Goal: Transaction & Acquisition: Download file/media

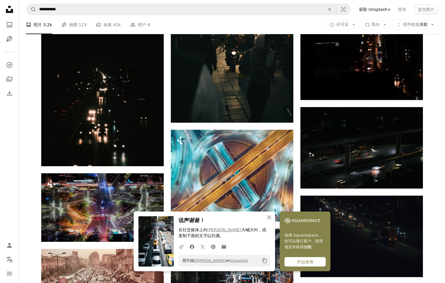
scroll to position [13471, 0]
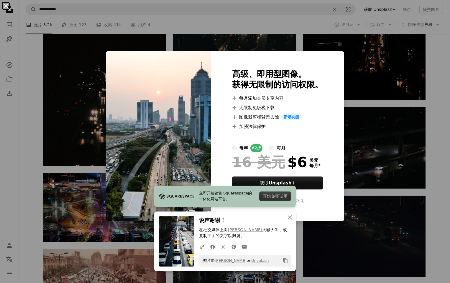
click at [3, 6] on button "An X shape" at bounding box center [5, 5] width 7 height 7
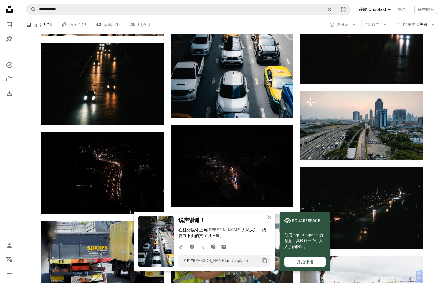
scroll to position [13795, 0]
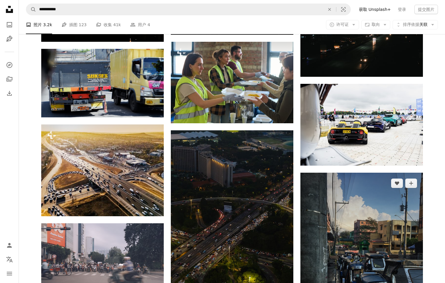
scroll to position [13942, 0]
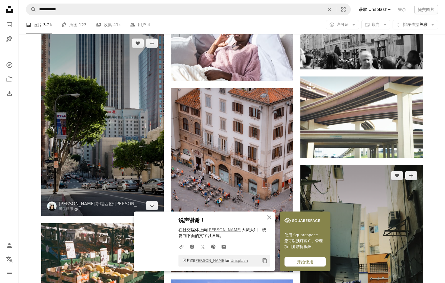
scroll to position [14296, 0]
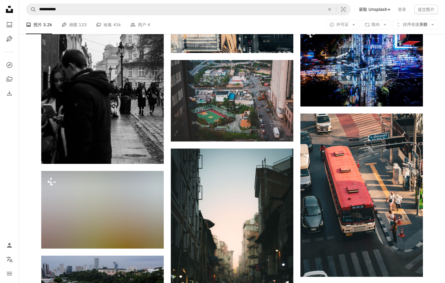
scroll to position [14944, 0]
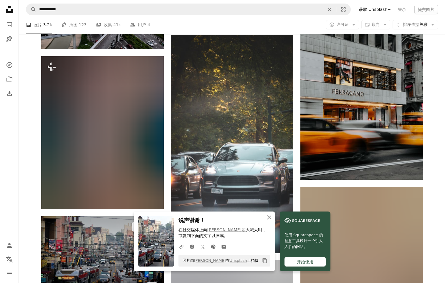
scroll to position [15209, 0]
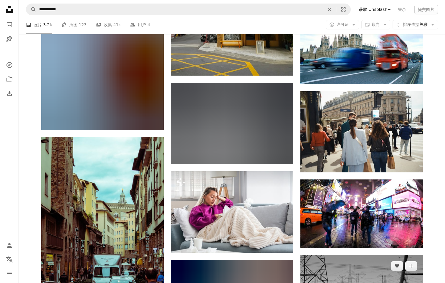
scroll to position [16211, 0]
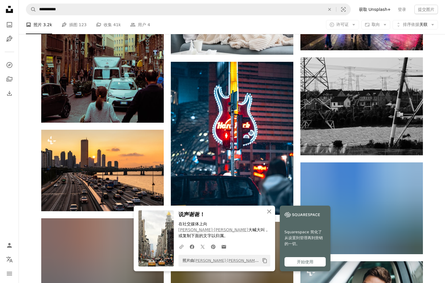
scroll to position [16388, 0]
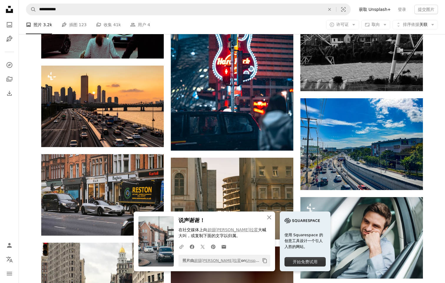
scroll to position [16565, 0]
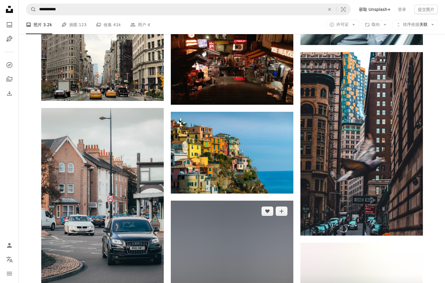
scroll to position [16683, 0]
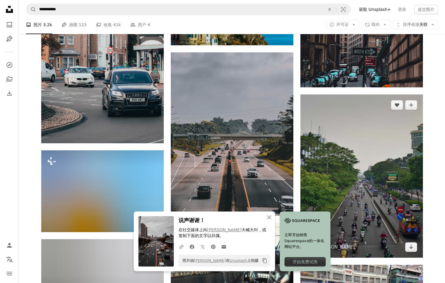
scroll to position [16859, 0]
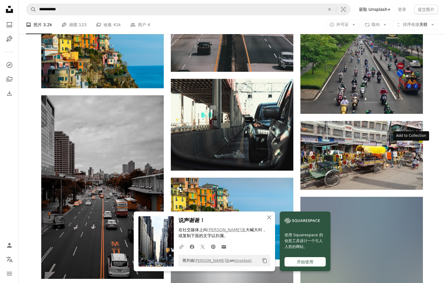
scroll to position [16977, 0]
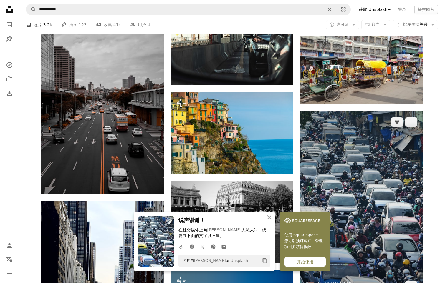
scroll to position [17066, 0]
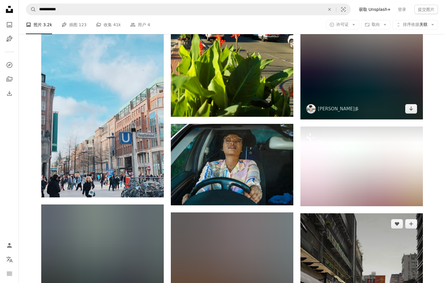
scroll to position [17449, 0]
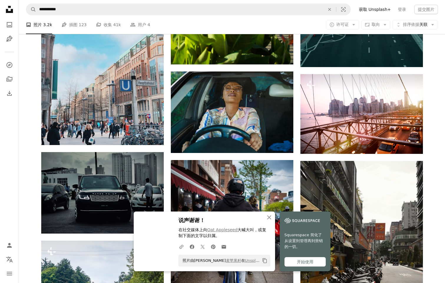
scroll to position [17508, 0]
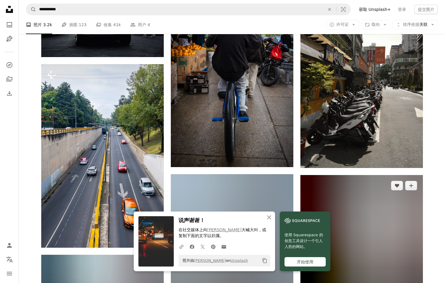
scroll to position [17685, 0]
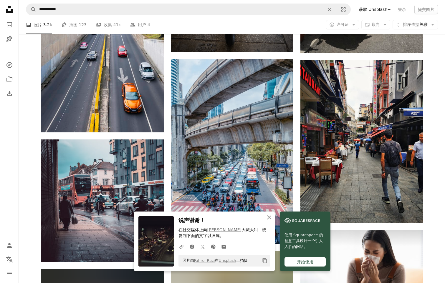
scroll to position [17744, 0]
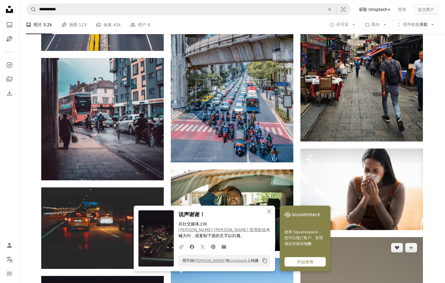
scroll to position [17861, 0]
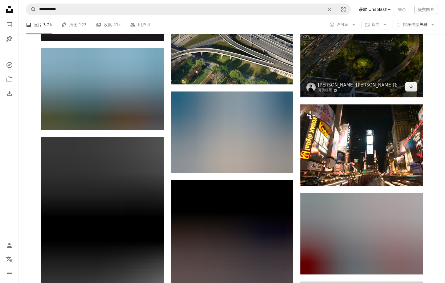
scroll to position [18186, 0]
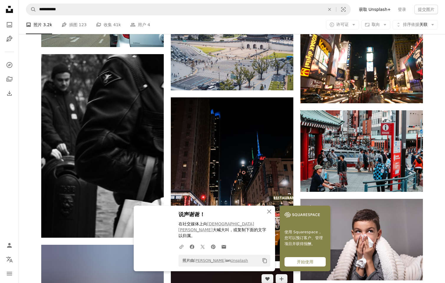
scroll to position [18274, 0]
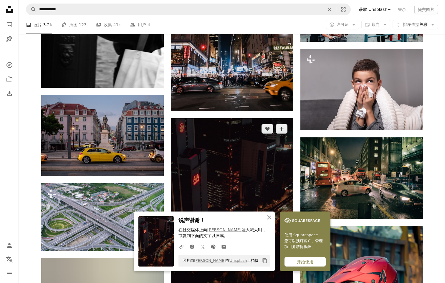
scroll to position [18480, 0]
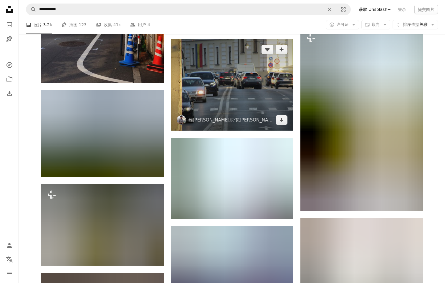
scroll to position [18775, 0]
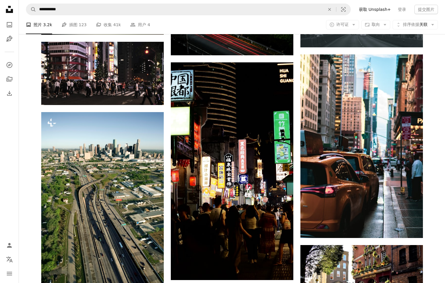
scroll to position [19394, 0]
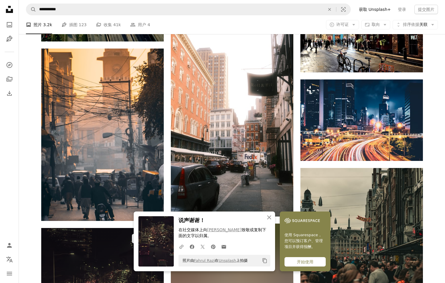
scroll to position [19571, 0]
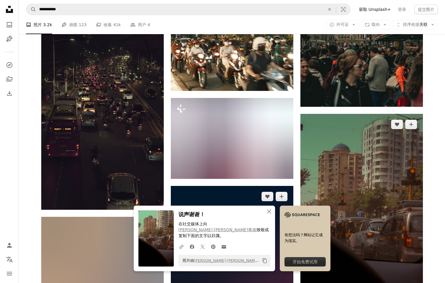
scroll to position [19777, 0]
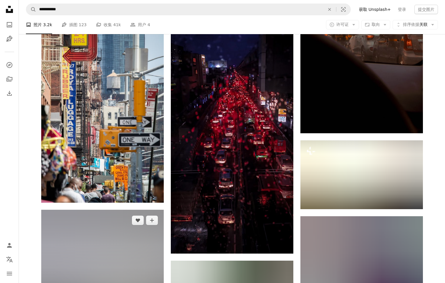
scroll to position [19983, 0]
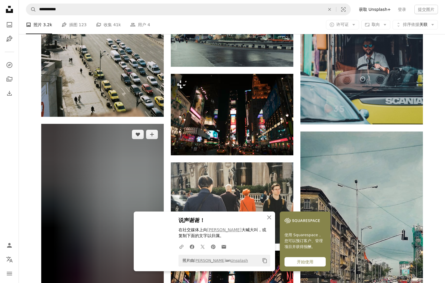
scroll to position [20307, 0]
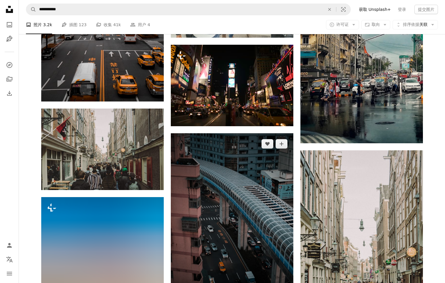
scroll to position [20484, 0]
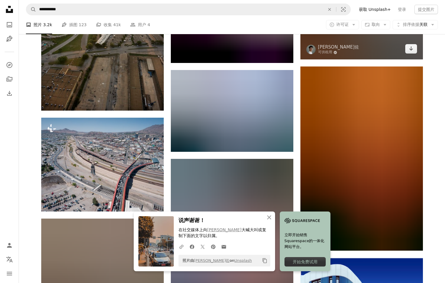
scroll to position [20926, 0]
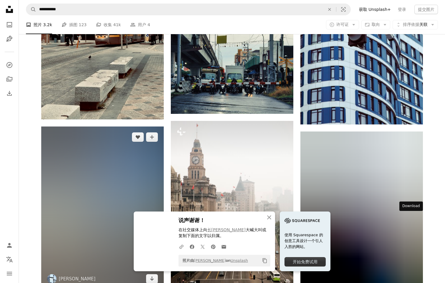
scroll to position [21221, 0]
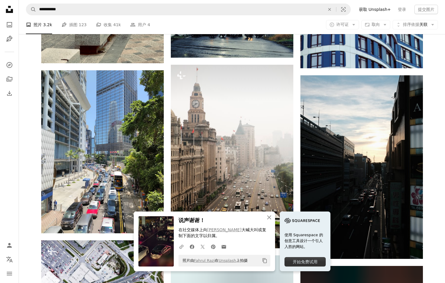
scroll to position [21280, 0]
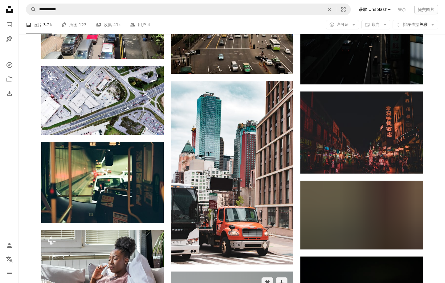
scroll to position [21457, 0]
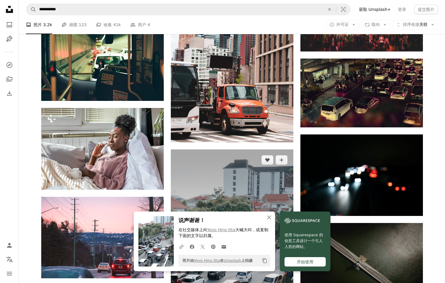
scroll to position [21575, 0]
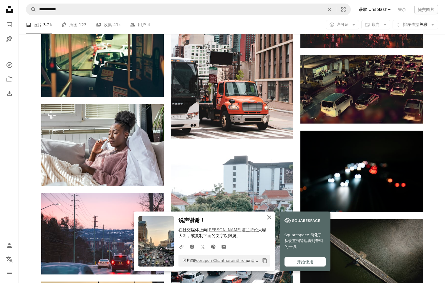
click at [266, 221] on icon "An X shape" at bounding box center [269, 217] width 7 height 7
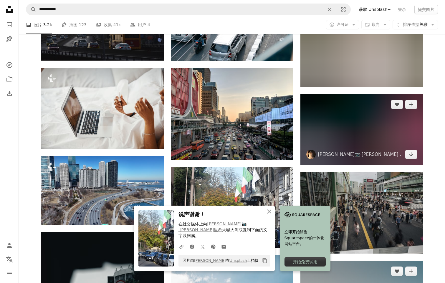
scroll to position [21899, 0]
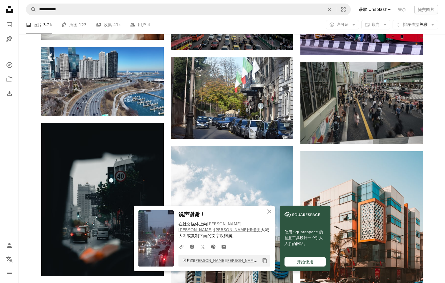
scroll to position [22017, 0]
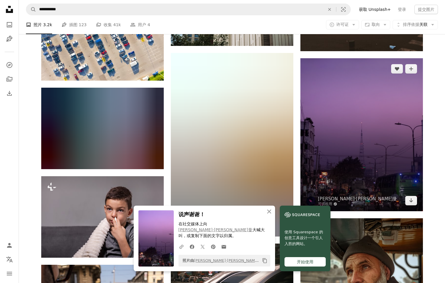
scroll to position [22311, 0]
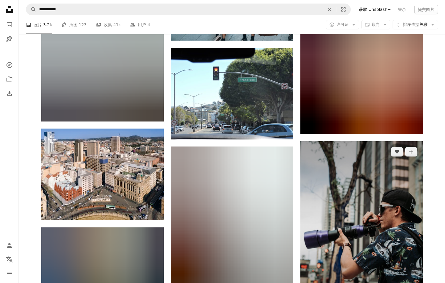
scroll to position [23637, 0]
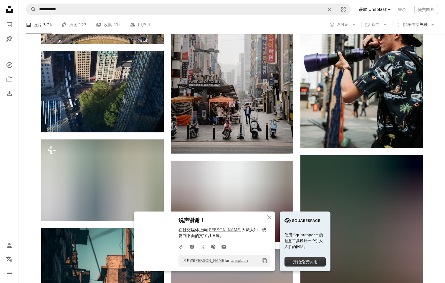
scroll to position [23873, 0]
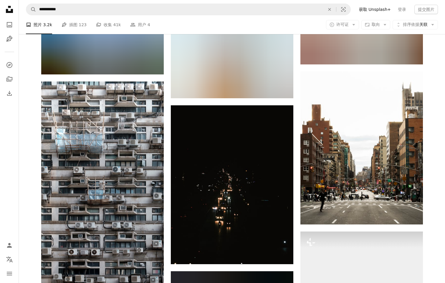
scroll to position [24610, 0]
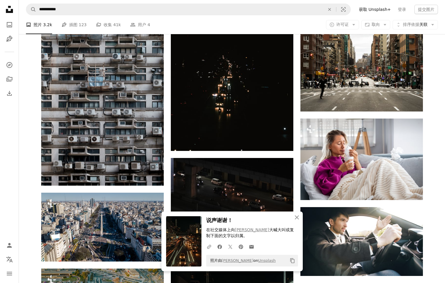
scroll to position [24698, 0]
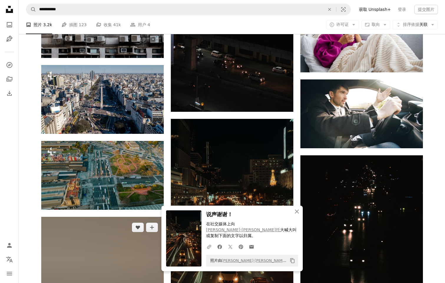
scroll to position [24816, 0]
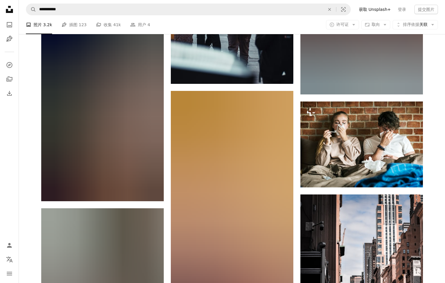
scroll to position [25553, 0]
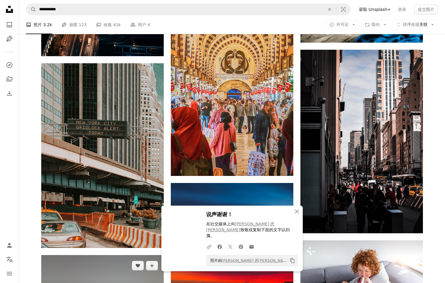
scroll to position [25759, 0]
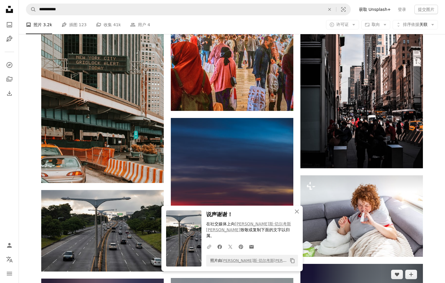
scroll to position [25818, 0]
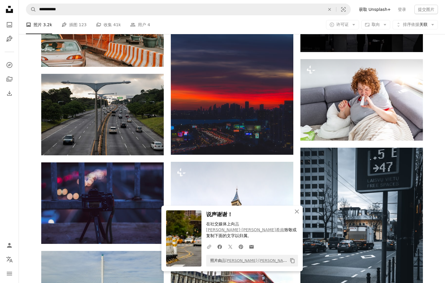
scroll to position [25936, 0]
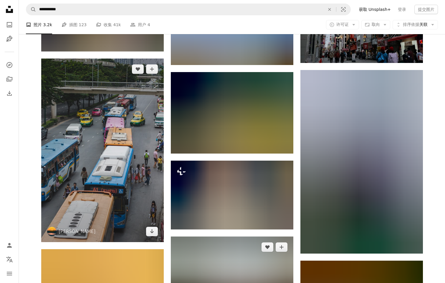
scroll to position [26310, 0]
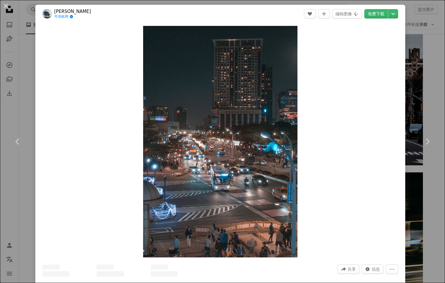
click at [417, 83] on div "An X shape Chevron left Chevron right Lisanto 李奕良 可供租用 A checkmark inside of a …" at bounding box center [222, 141] width 445 height 283
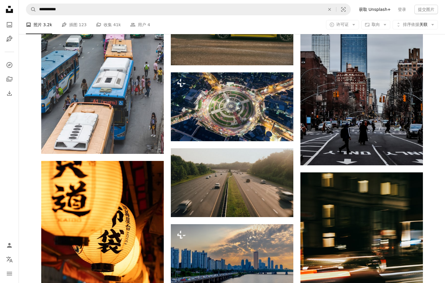
click at [6, 7] on icon "Unsplash logo Unsplash Home" at bounding box center [10, 10] width 12 height 12
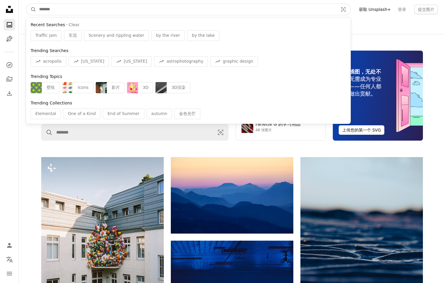
click at [84, 11] on input "查找全站视觉对象" at bounding box center [186, 9] width 300 height 11
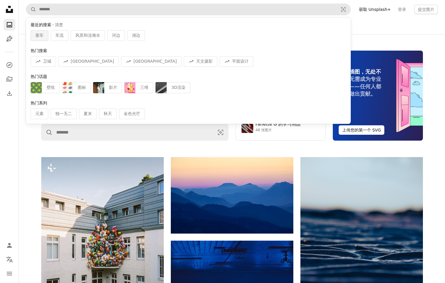
click at [39, 35] on span "塞车" at bounding box center [39, 36] width 8 height 6
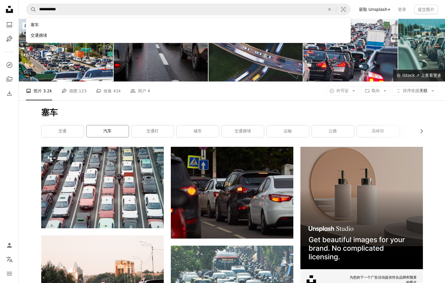
click at [103, 131] on link "汽车" at bounding box center [108, 132] width 42 height 12
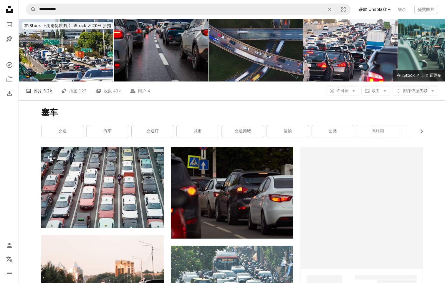
click at [238, 38] on img at bounding box center [256, 50] width 94 height 63
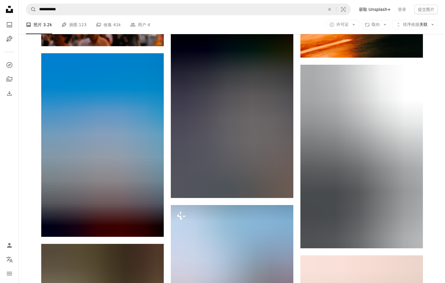
scroll to position [26699, 0]
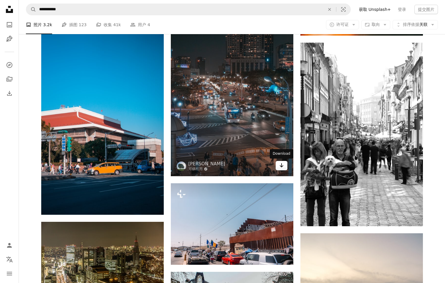
click at [282, 165] on icon "Arrow pointing down" at bounding box center [281, 165] width 5 height 7
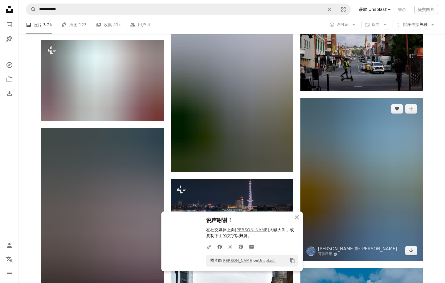
scroll to position [27170, 0]
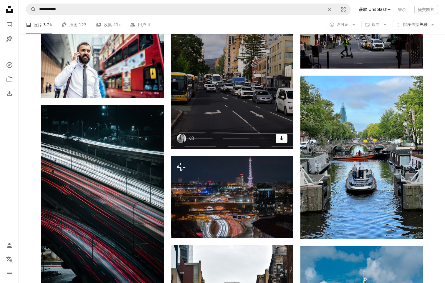
click at [282, 140] on icon "下载" at bounding box center [282, 138] width 4 height 4
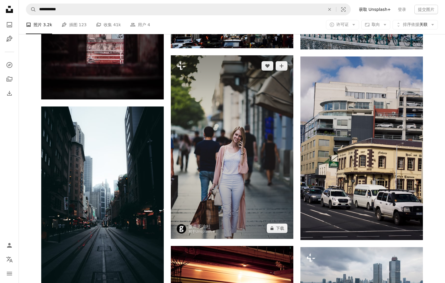
scroll to position [27612, 0]
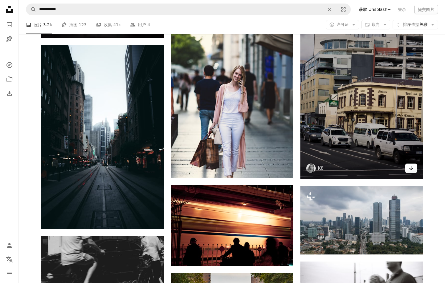
click at [408, 167] on link "Arrow pointing down" at bounding box center [411, 168] width 12 height 9
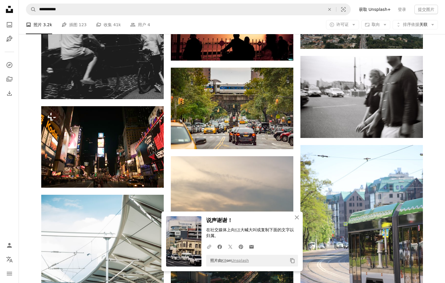
scroll to position [27819, 0]
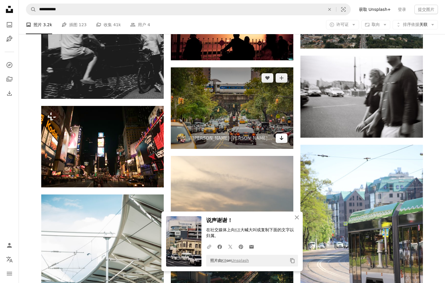
click at [281, 139] on icon "下载" at bounding box center [282, 138] width 4 height 4
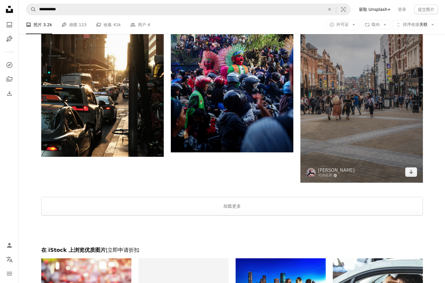
scroll to position [28231, 0]
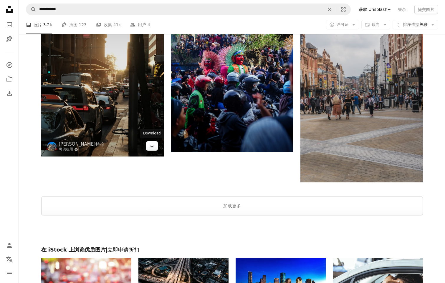
click at [152, 149] on link "Arrow pointing down" at bounding box center [152, 145] width 12 height 9
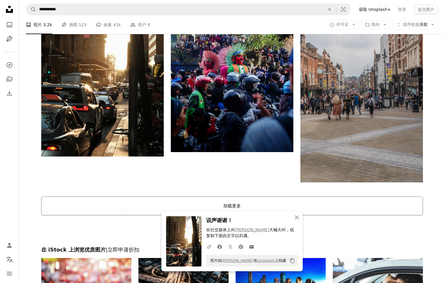
click at [158, 201] on button "加载更多" at bounding box center [232, 206] width 382 height 19
